Goal: Task Accomplishment & Management: Manage account settings

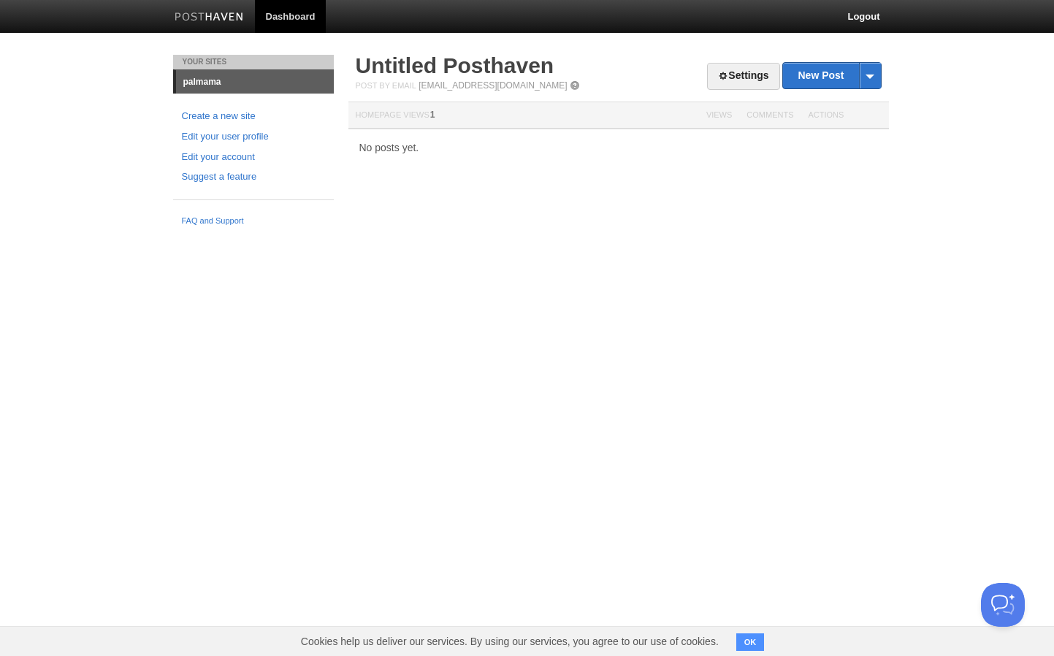
click at [199, 20] on img at bounding box center [209, 17] width 69 height 11
click at [225, 163] on link "Edit your account" at bounding box center [253, 157] width 143 height 15
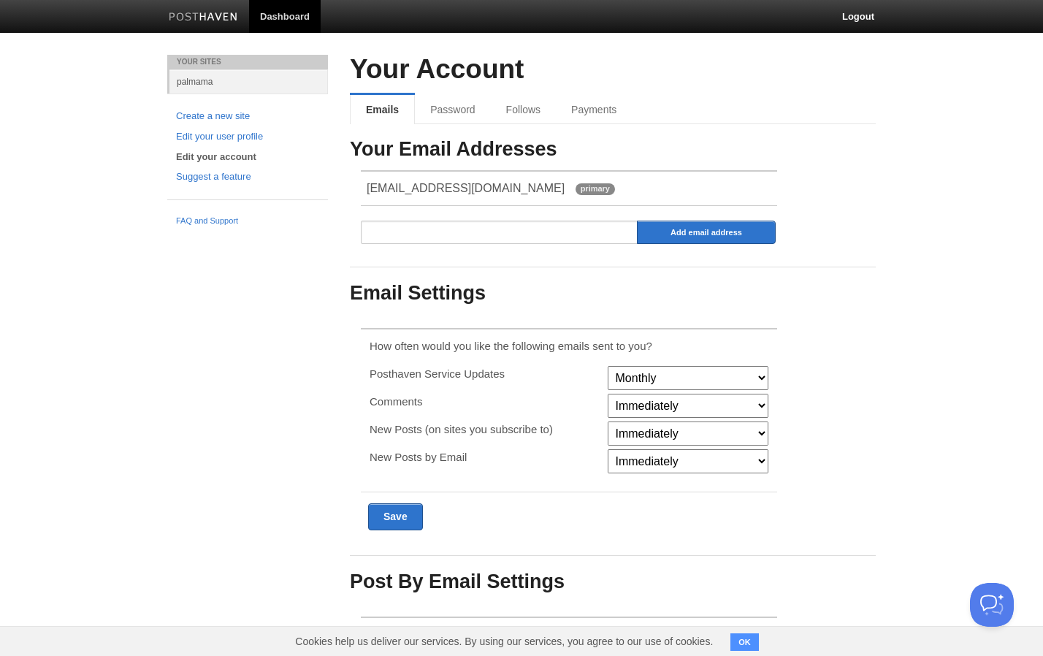
click at [733, 380] on select "Monthly Never" at bounding box center [688, 378] width 161 height 24
drag, startPoint x: 733, startPoint y: 381, endPoint x: 759, endPoint y: 381, distance: 25.6
click at [733, 381] on select "Monthly Never" at bounding box center [688, 378] width 161 height 24
click at [852, 350] on div "Your Email Addresses [EMAIL_ADDRESS][DOMAIN_NAME] primary Add email address Ema…" at bounding box center [613, 366] width 526 height 454
click at [446, 105] on link "Password" at bounding box center [454, 109] width 79 height 29
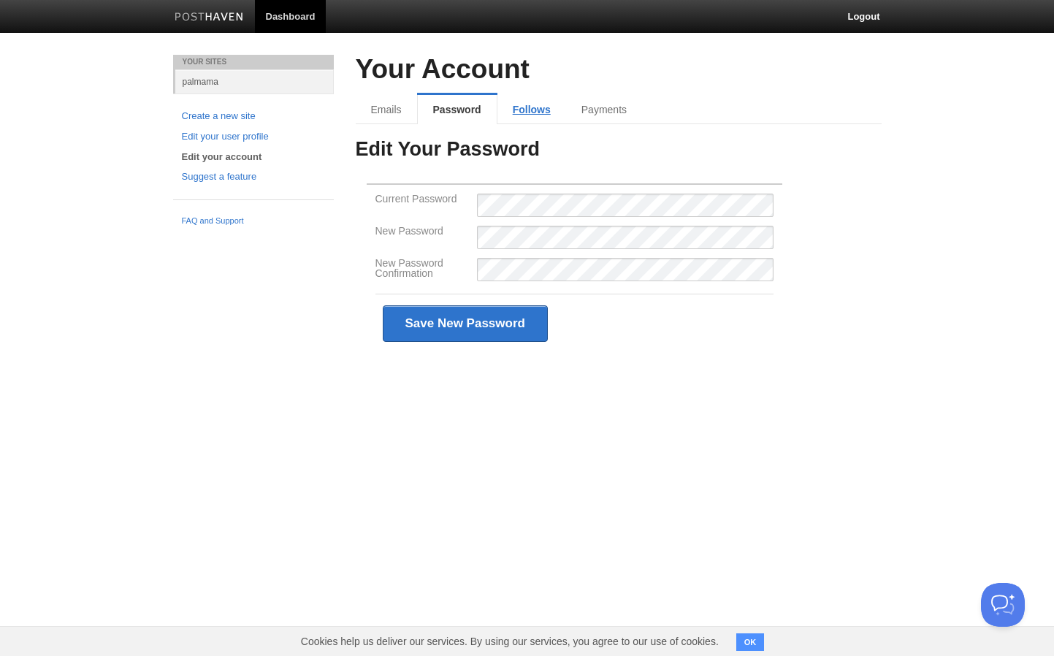
click at [540, 116] on link "Follows" at bounding box center [531, 109] width 69 height 29
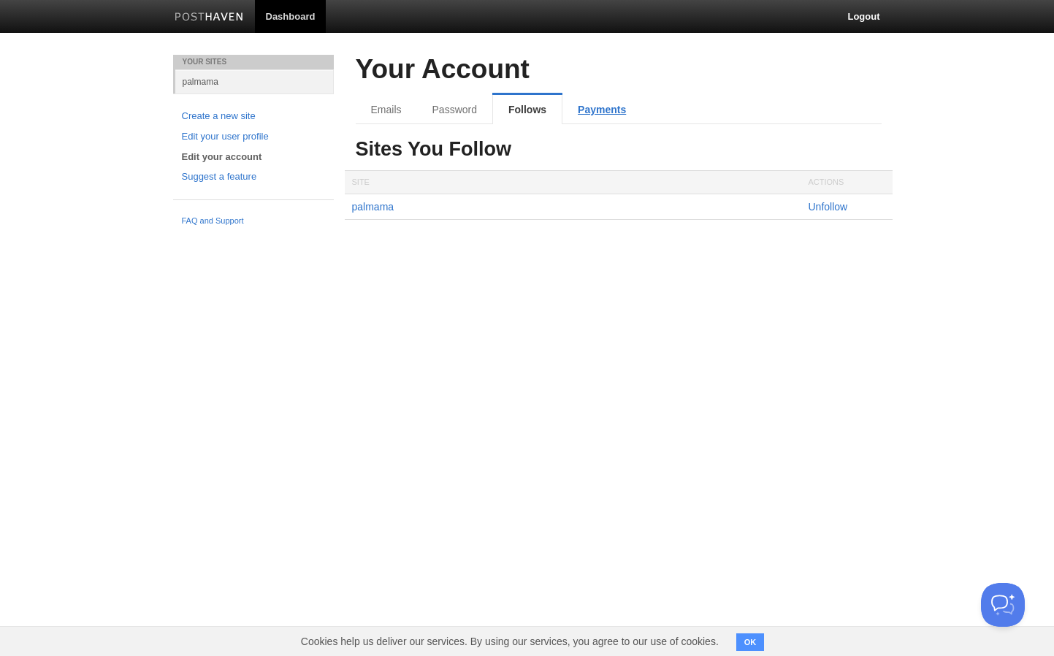
click at [581, 111] on link "Payments" at bounding box center [601, 109] width 79 height 29
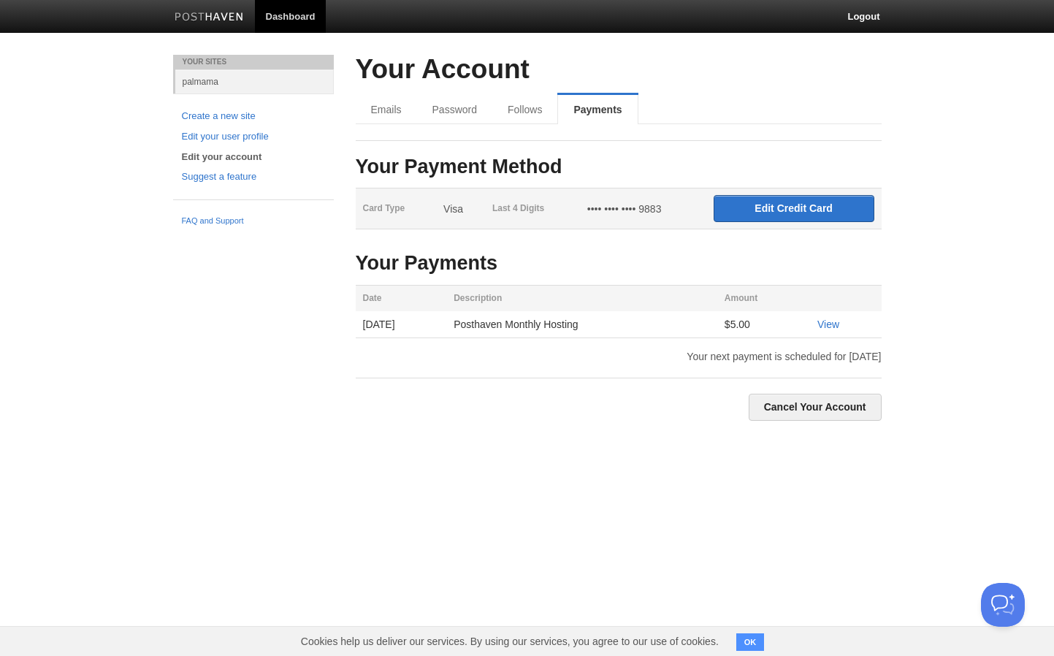
drag, startPoint x: 199, startPoint y: 14, endPoint x: 198, endPoint y: 21, distance: 7.4
click at [199, 15] on img at bounding box center [209, 17] width 69 height 11
